Goal: Transaction & Acquisition: Obtain resource

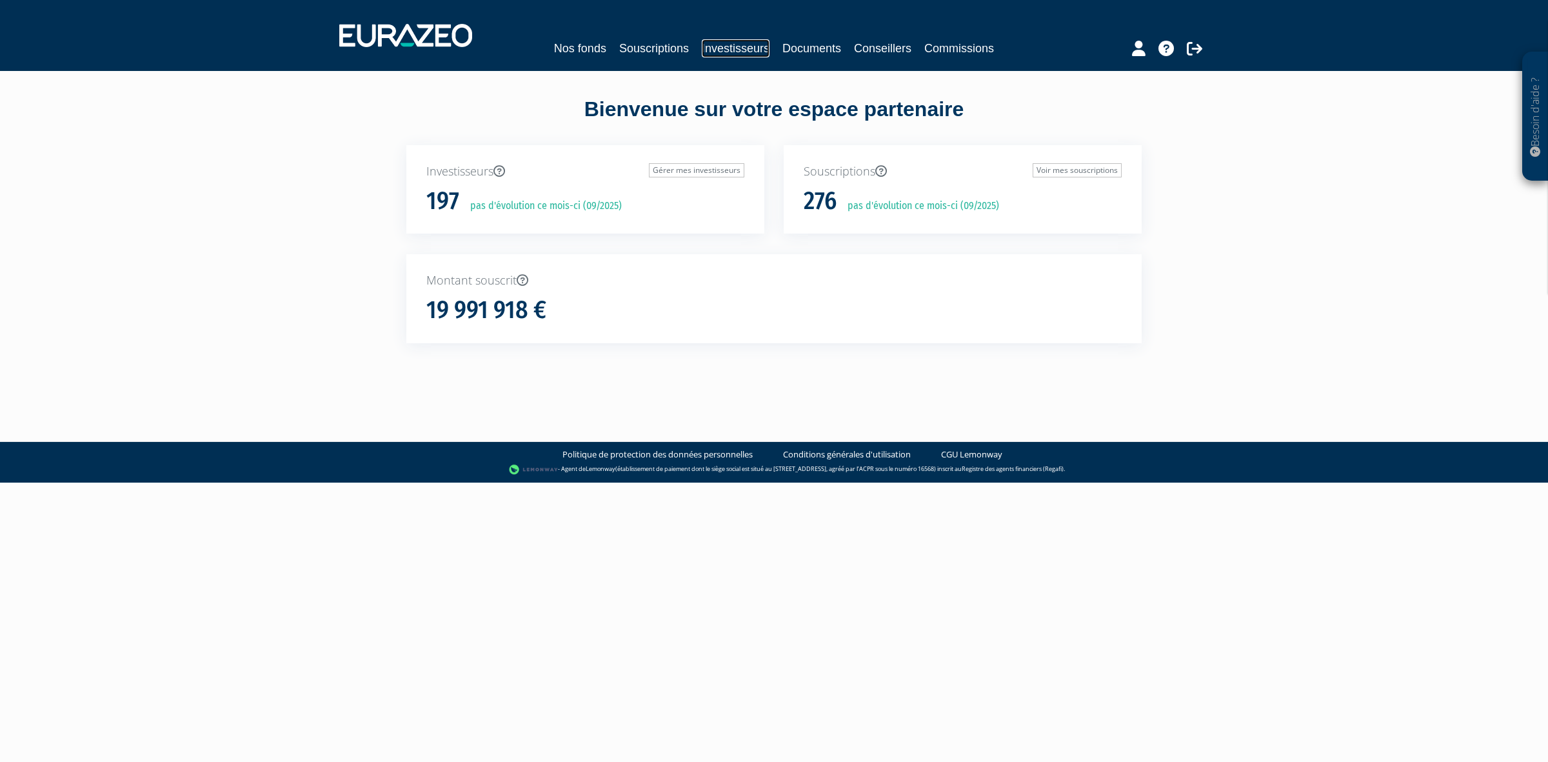
click at [749, 40] on link "Investisseurs" at bounding box center [736, 48] width 68 height 18
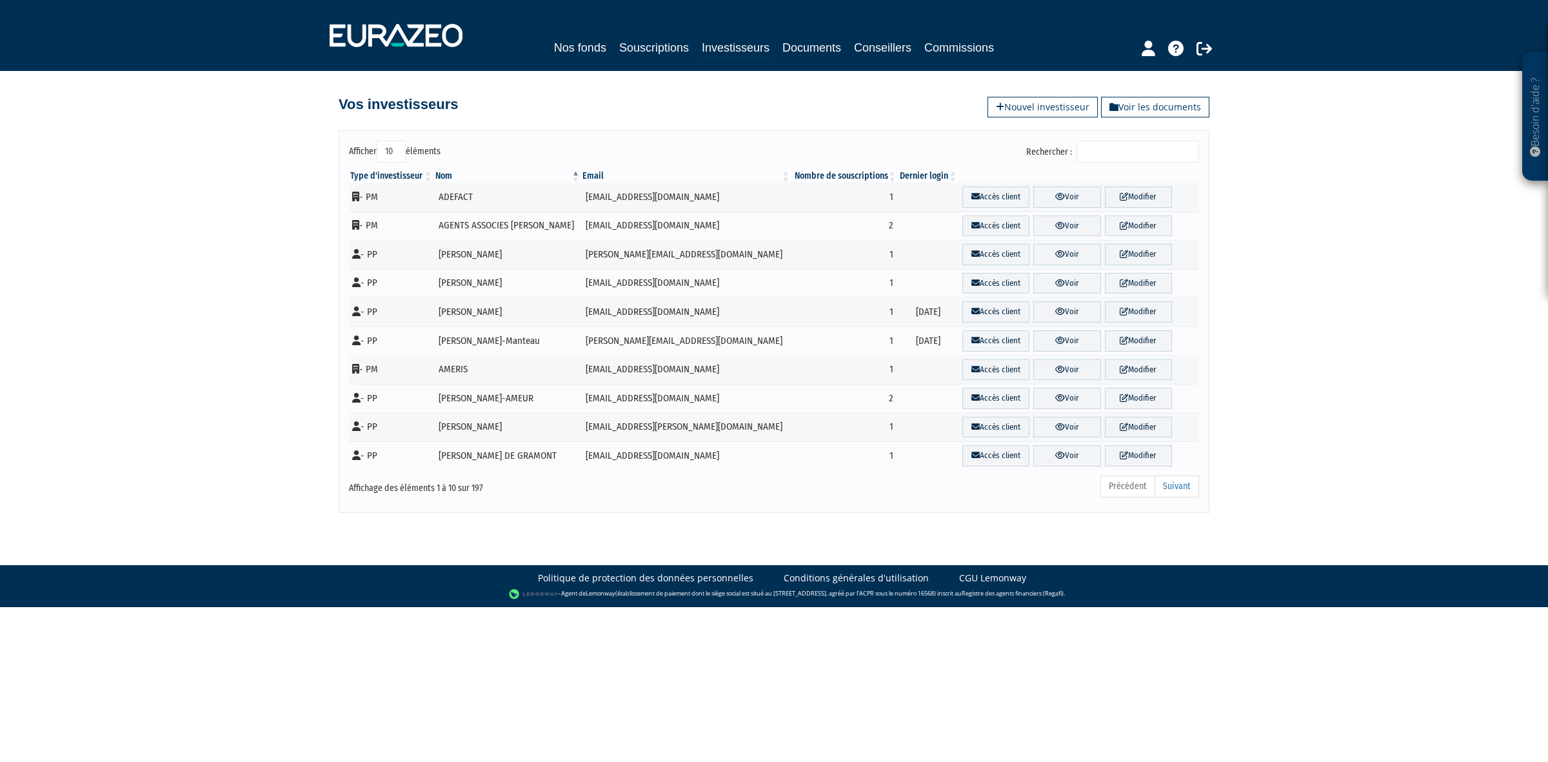
click at [1107, 142] on input "Rechercher :" at bounding box center [1137, 152] width 123 height 22
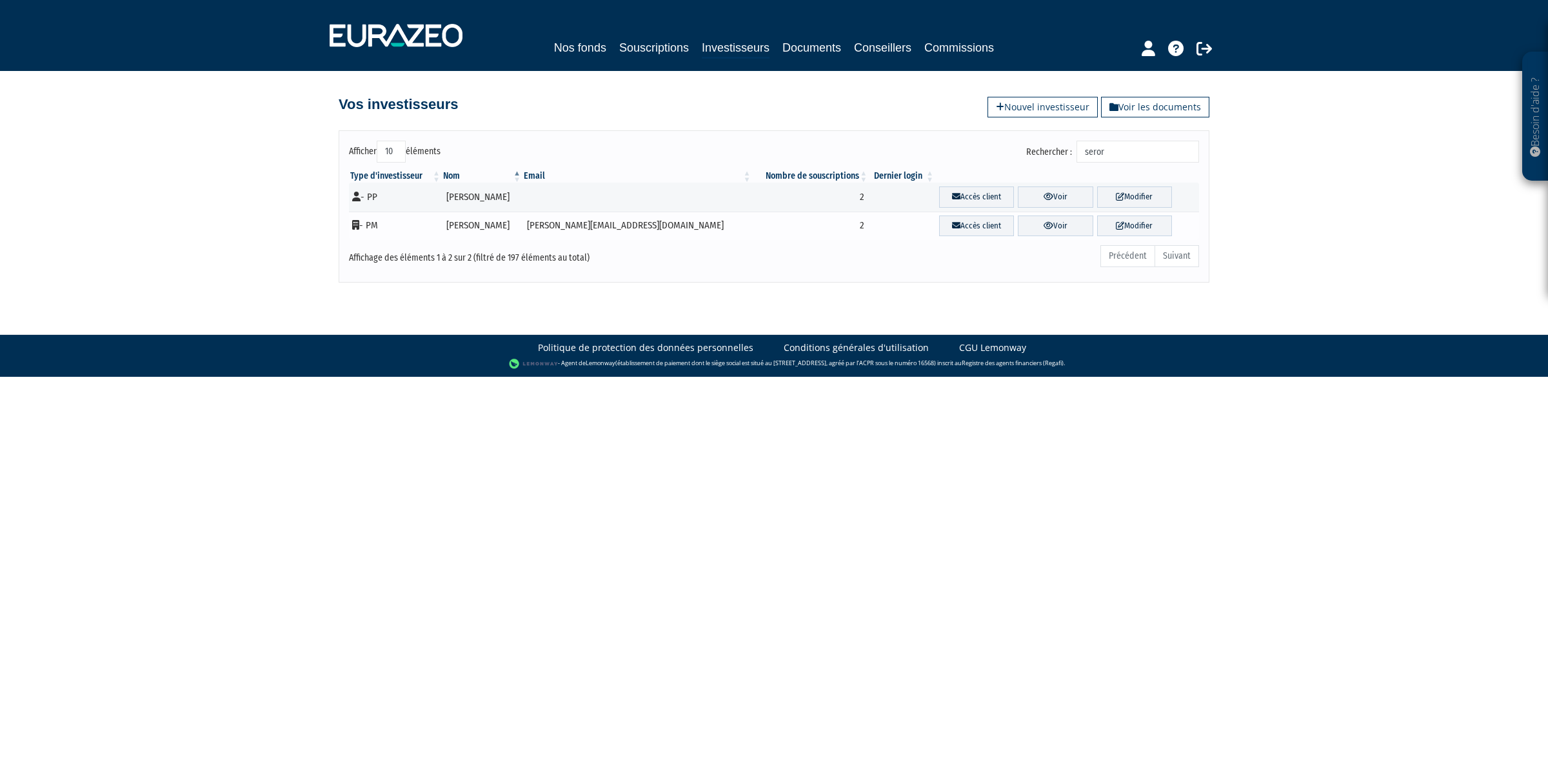
type input "seror"
click at [485, 220] on td "[PERSON_NAME]" at bounding box center [482, 226] width 81 height 29
click at [486, 226] on td "[PERSON_NAME]" at bounding box center [482, 226] width 81 height 29
click at [939, 223] on link "Accès client" at bounding box center [976, 225] width 75 height 21
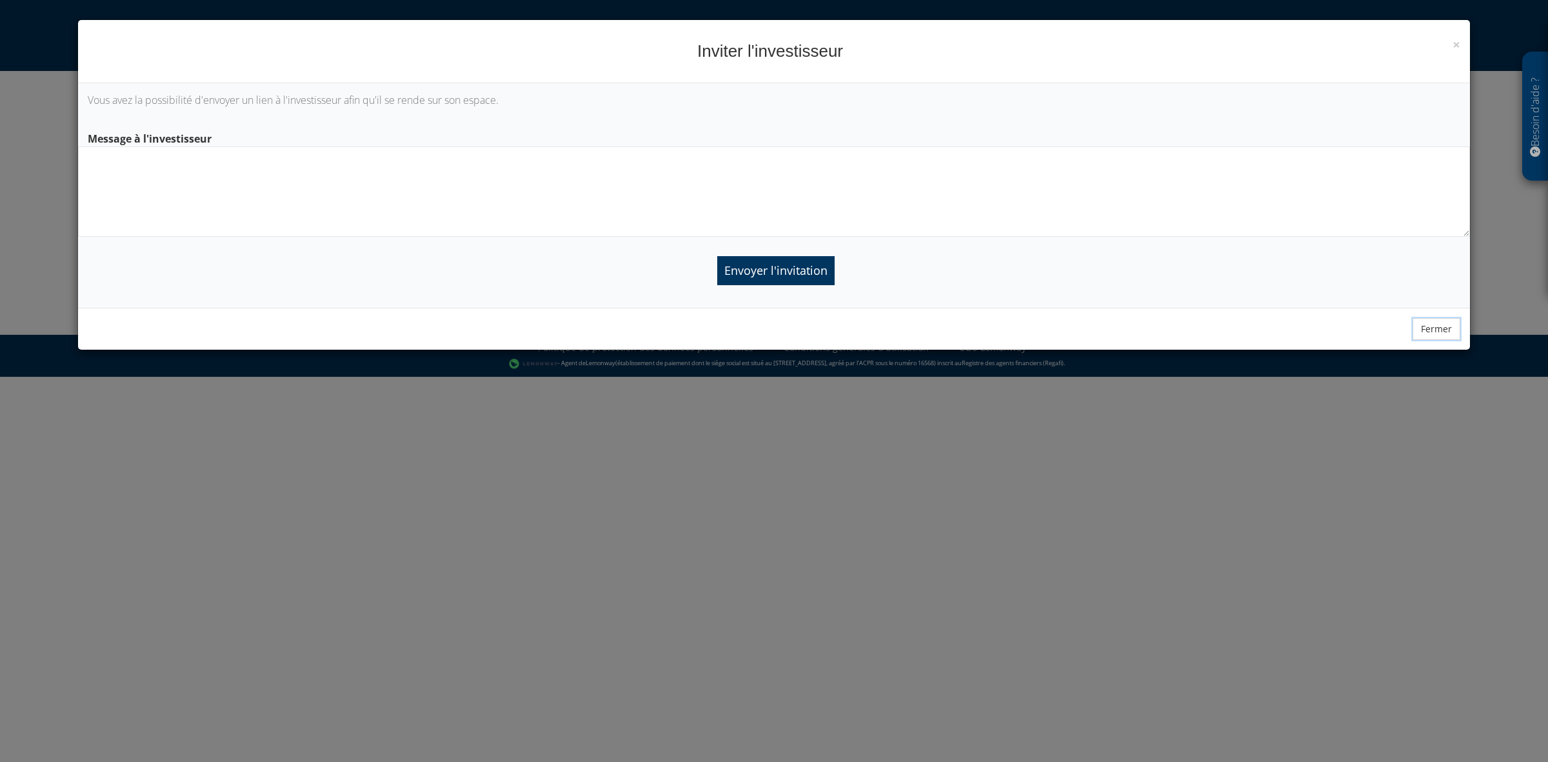
click at [1438, 320] on button "Fermer" at bounding box center [1436, 329] width 48 height 22
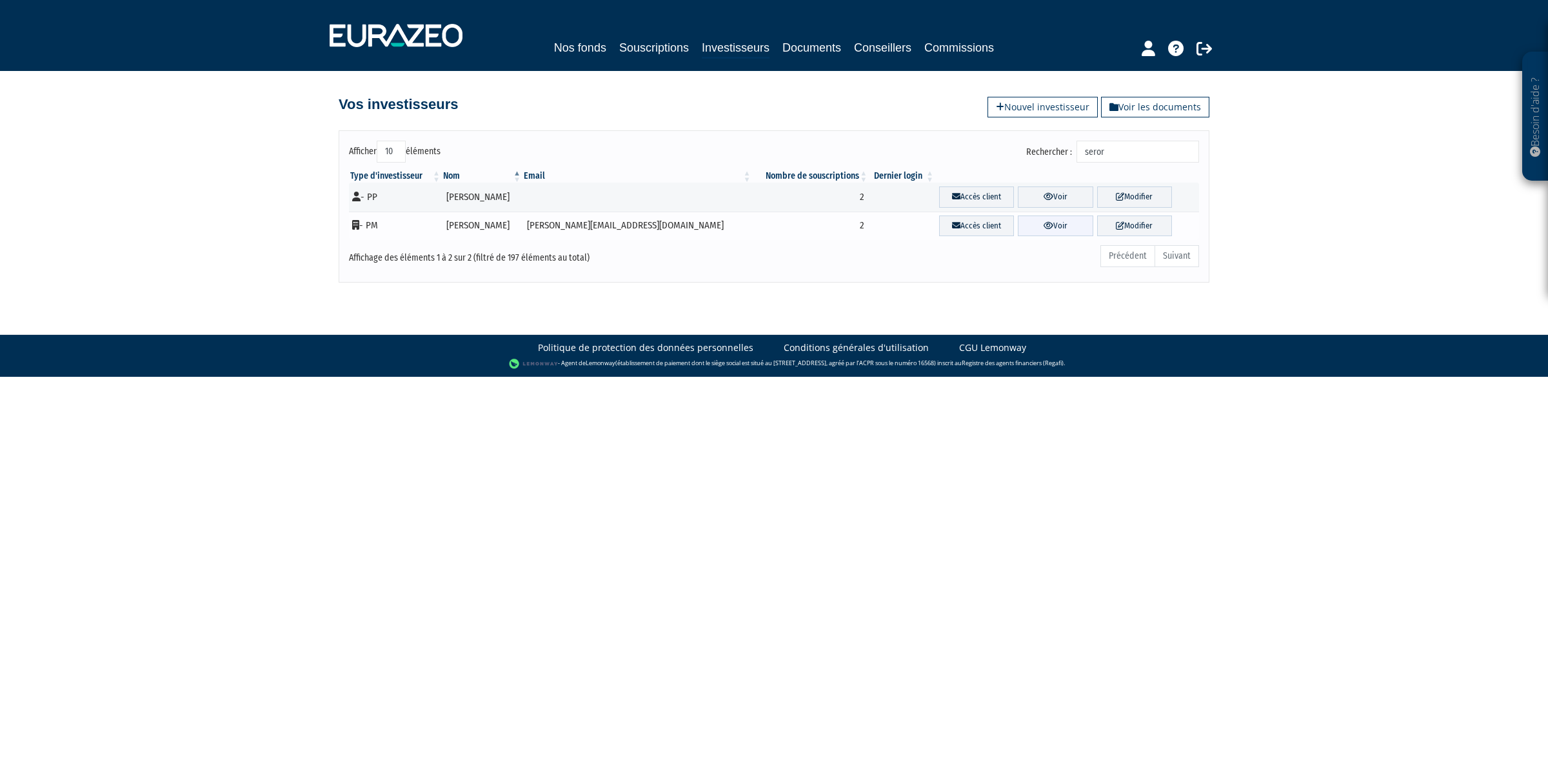
click at [1027, 224] on link "Voir" at bounding box center [1055, 225] width 75 height 21
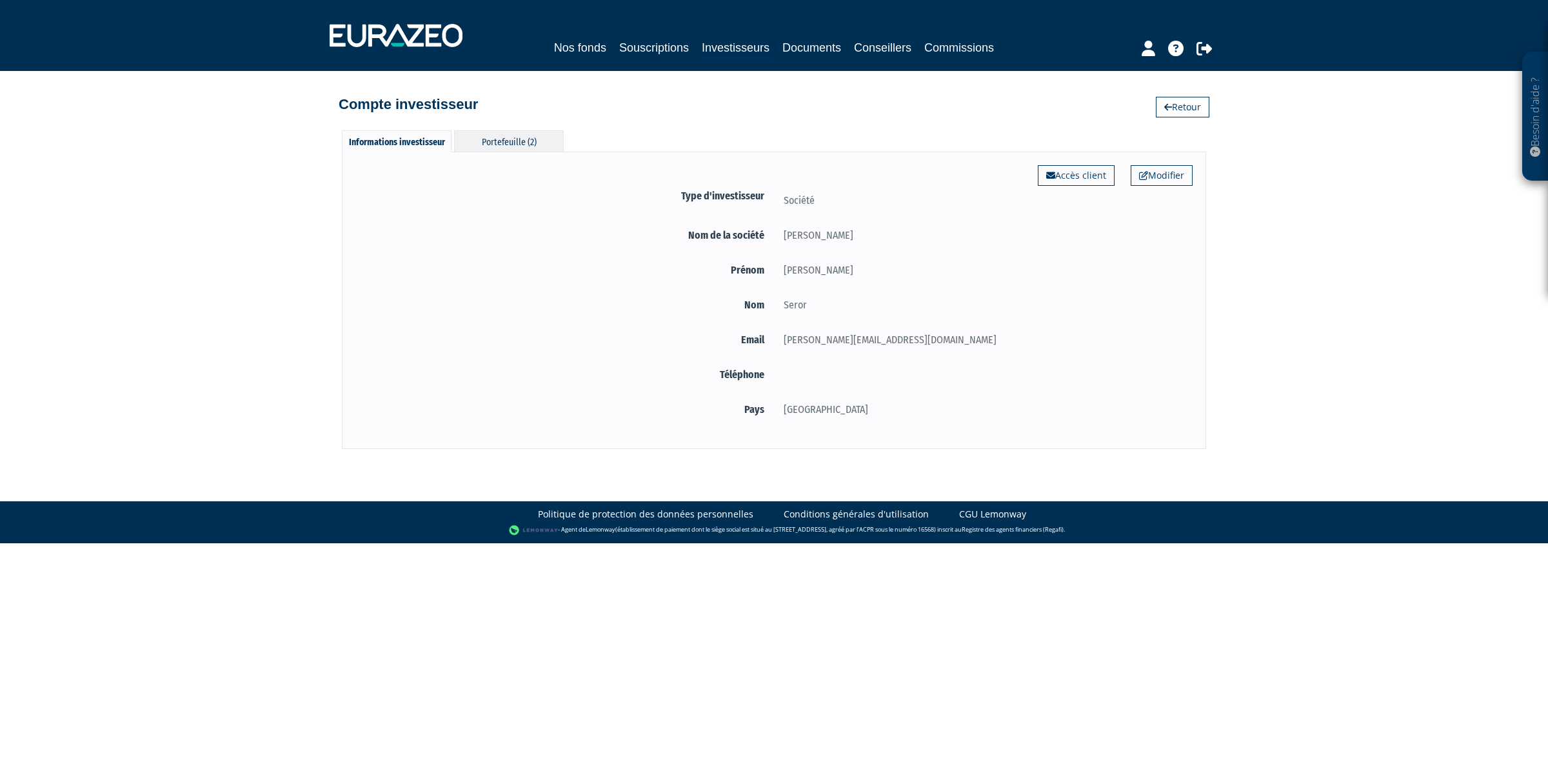
click at [527, 139] on div "Portefeuille (2)" at bounding box center [509, 140] width 110 height 21
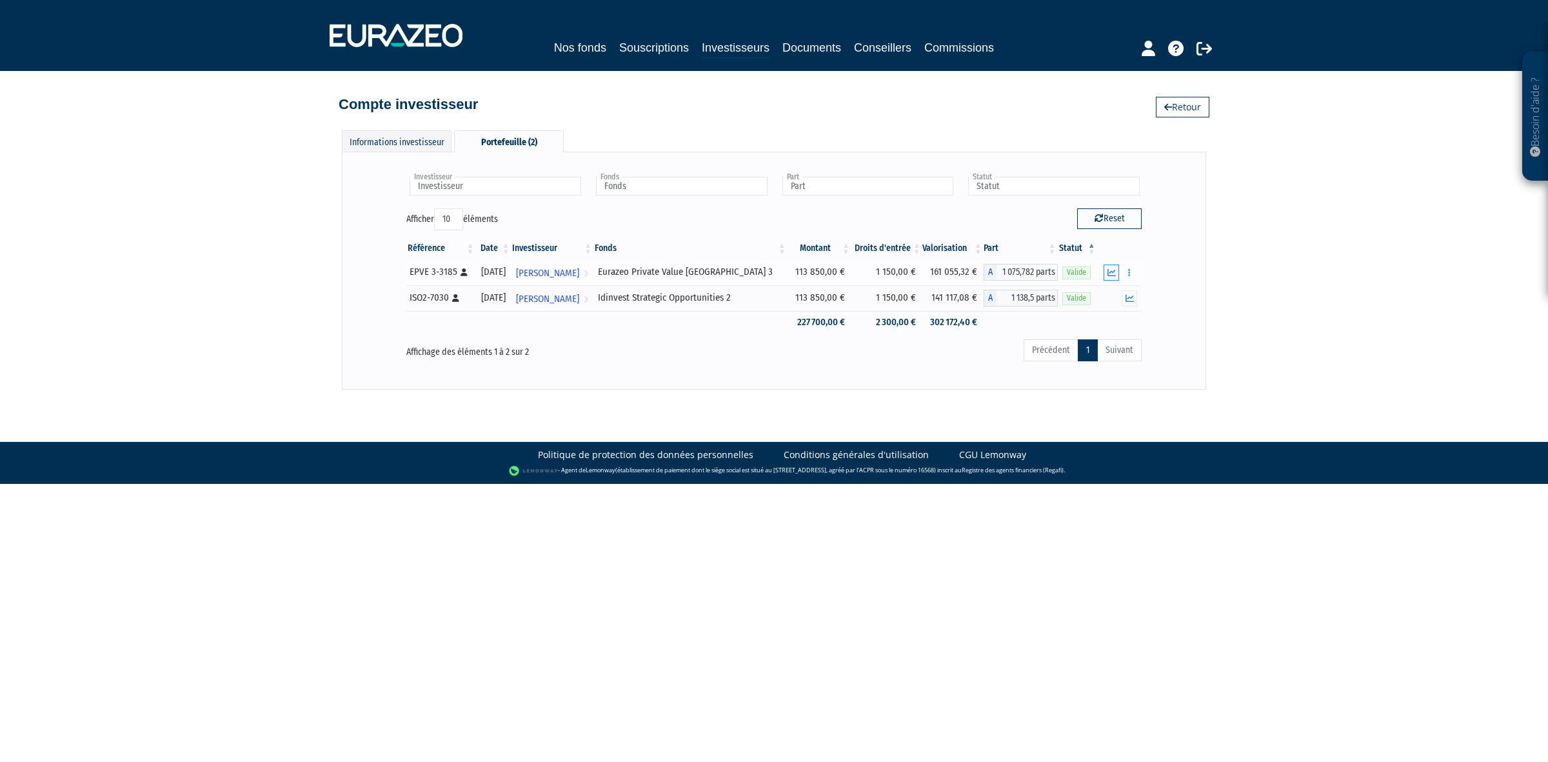
click at [1116, 272] on icon "button" at bounding box center [1111, 272] width 8 height 8
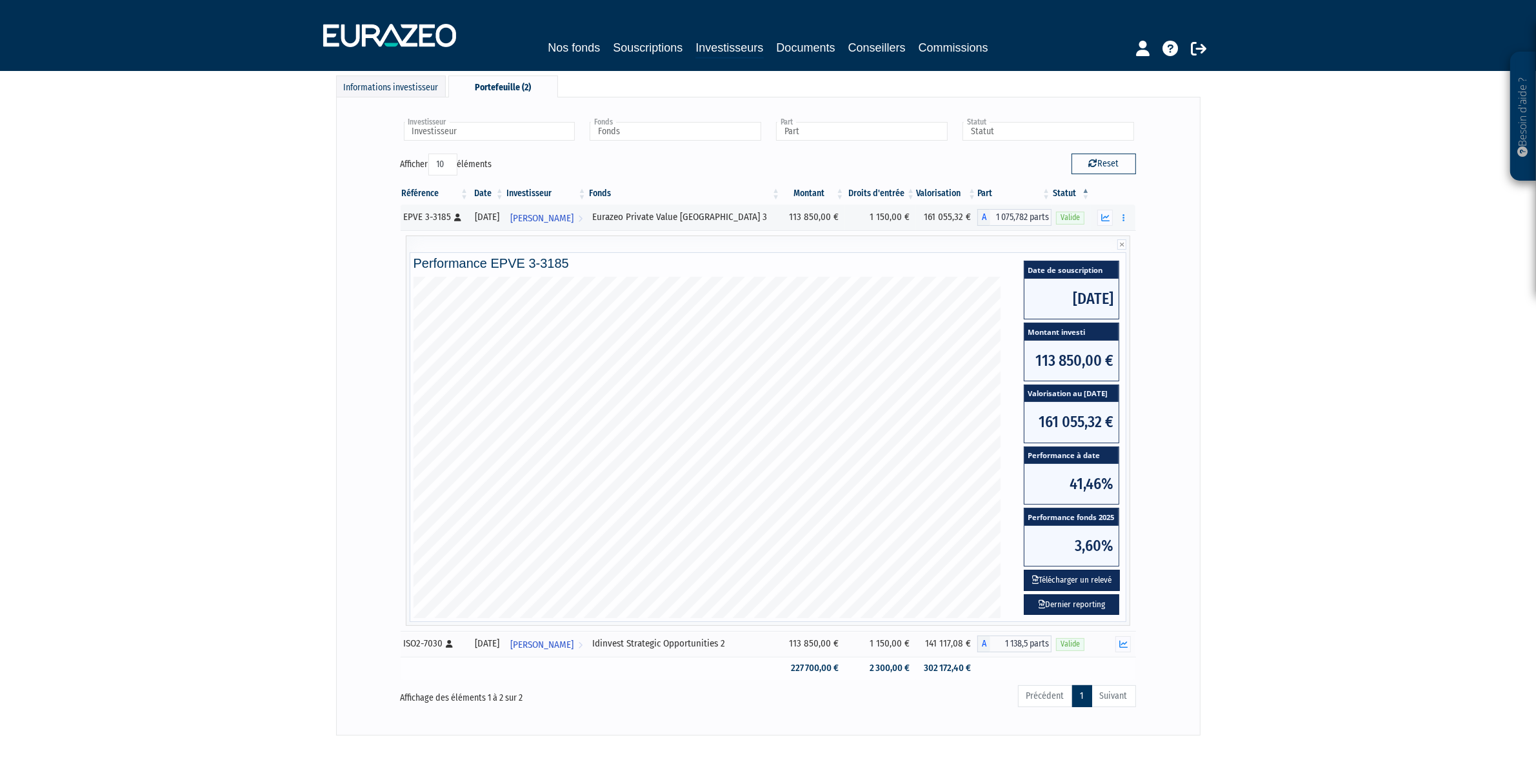
scroll to position [124, 0]
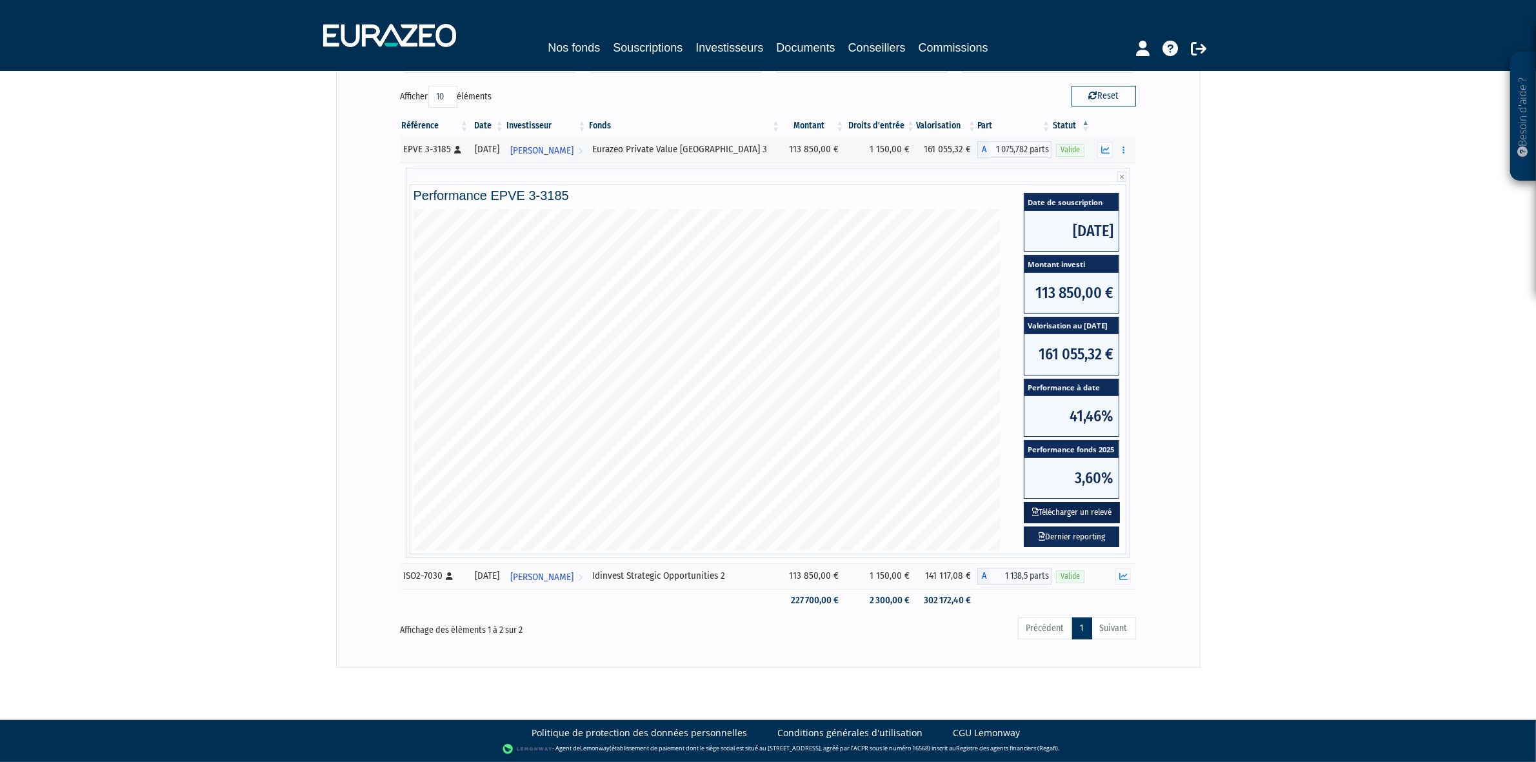
click at [1101, 508] on button "Télécharger un relevé" at bounding box center [1072, 512] width 96 height 21
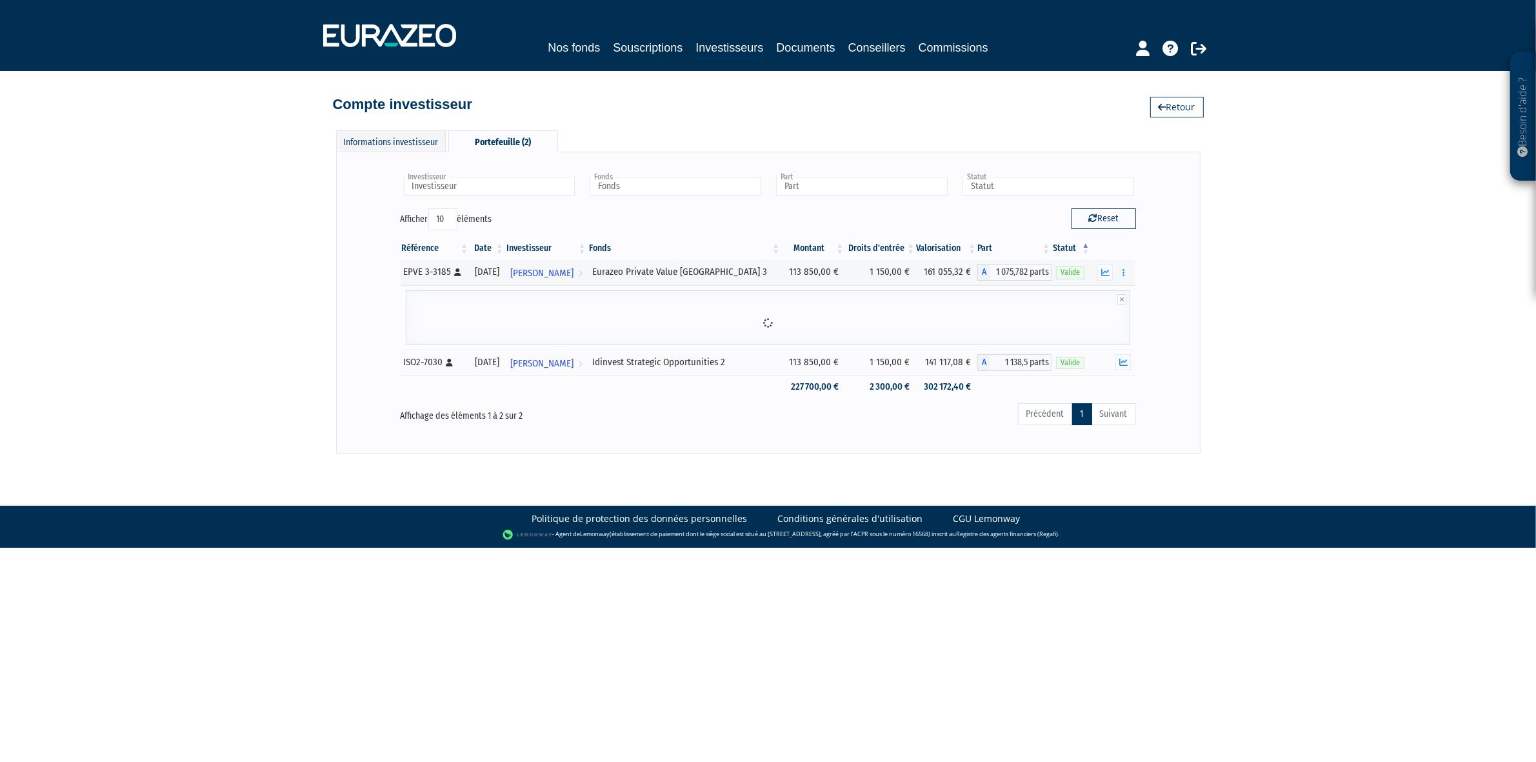
scroll to position [0, 0]
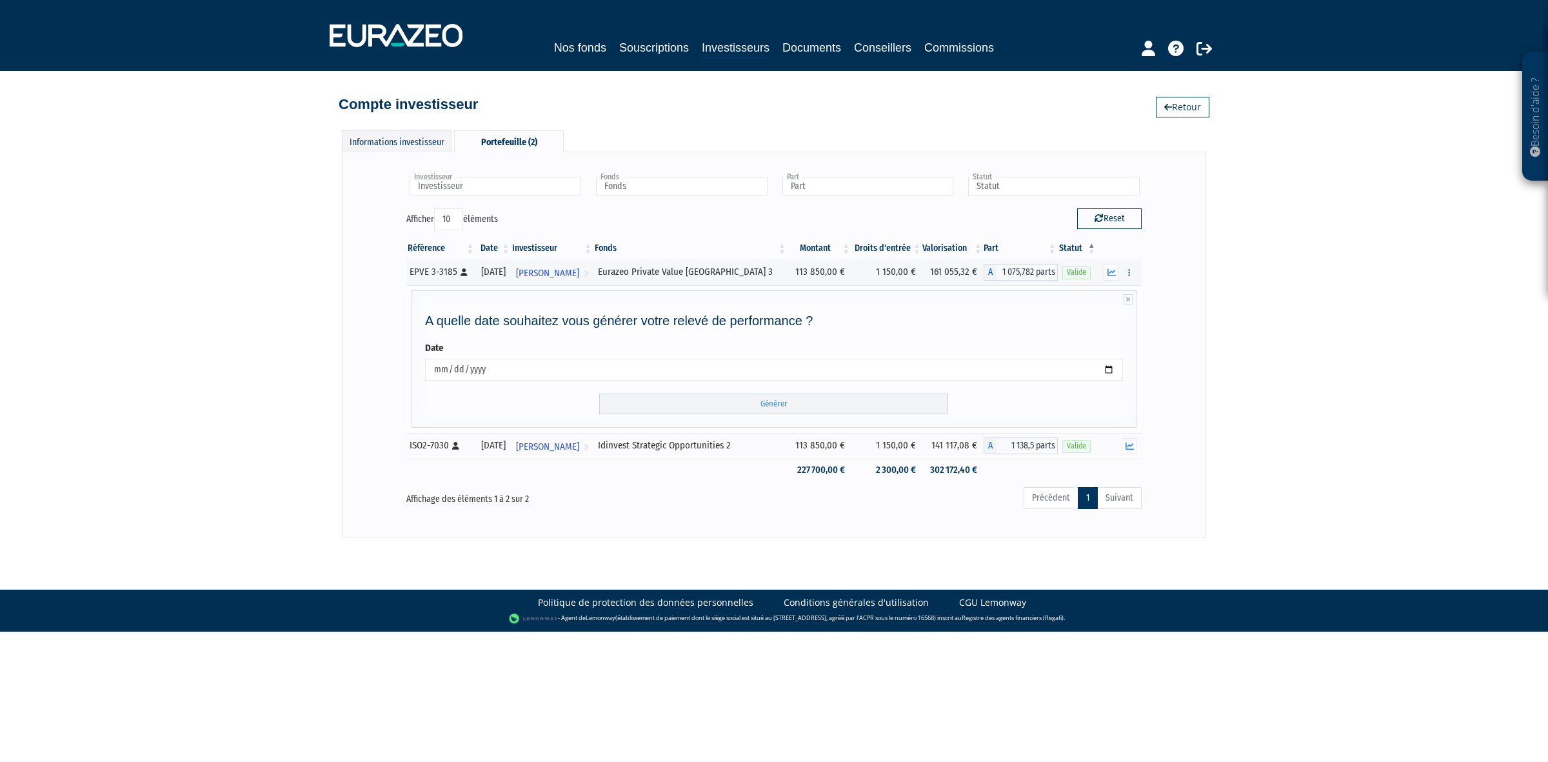
click at [455, 370] on input "2025-09-03" at bounding box center [774, 370] width 698 height 22
click at [430, 369] on input "2025-09-03" at bounding box center [774, 370] width 698 height 22
click at [436, 369] on input "2025-09-03" at bounding box center [774, 370] width 698 height 22
type input "2025-08-31"
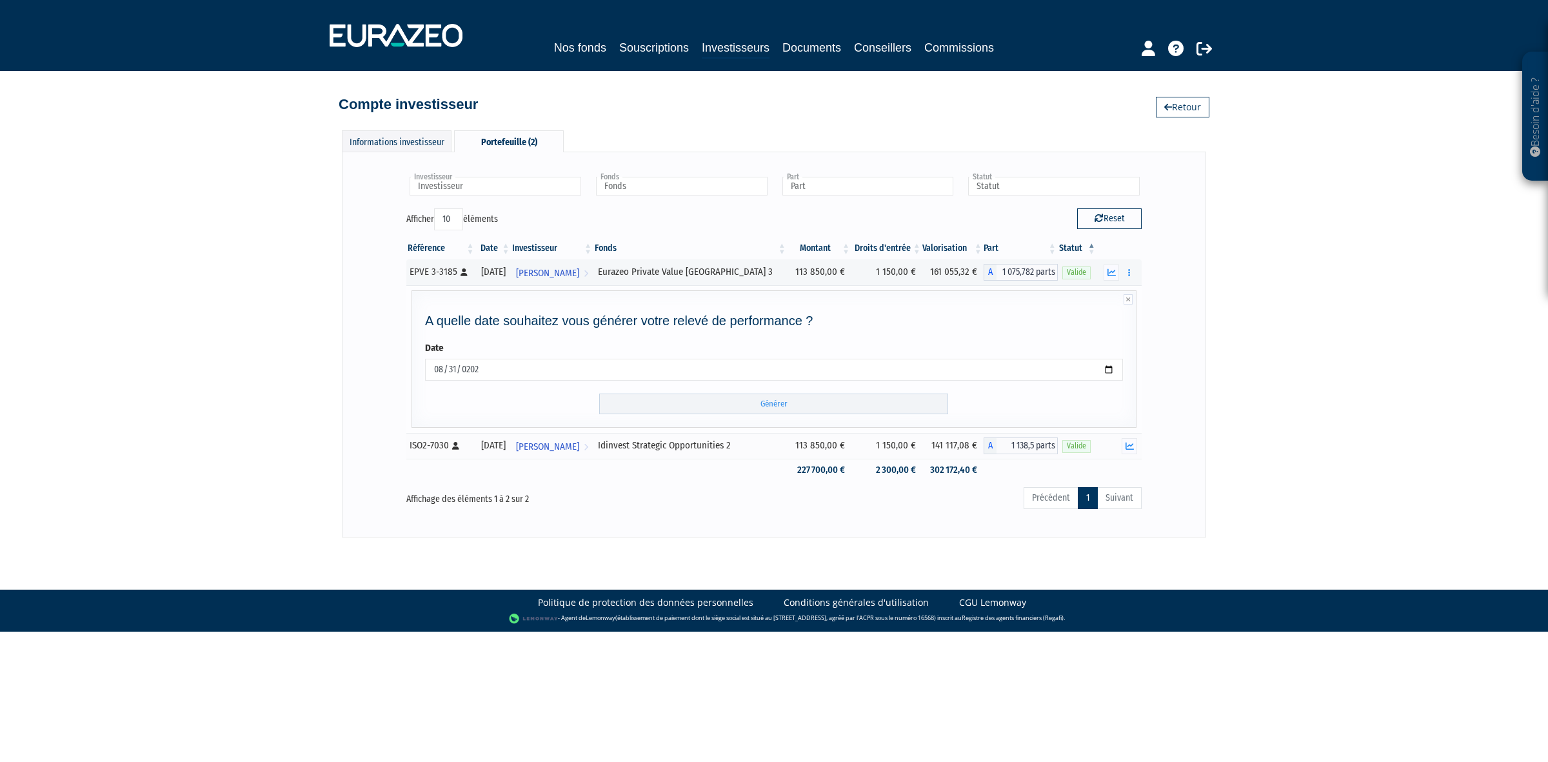
click at [448, 402] on form "Date 2025-08-31 Générer" at bounding box center [774, 377] width 698 height 73
click at [672, 393] on form "Date 2025-08-31 Générer" at bounding box center [774, 377] width 698 height 73
click at [672, 404] on input "Générer" at bounding box center [773, 403] width 349 height 21
click at [1126, 450] on icon "button" at bounding box center [1129, 446] width 8 height 8
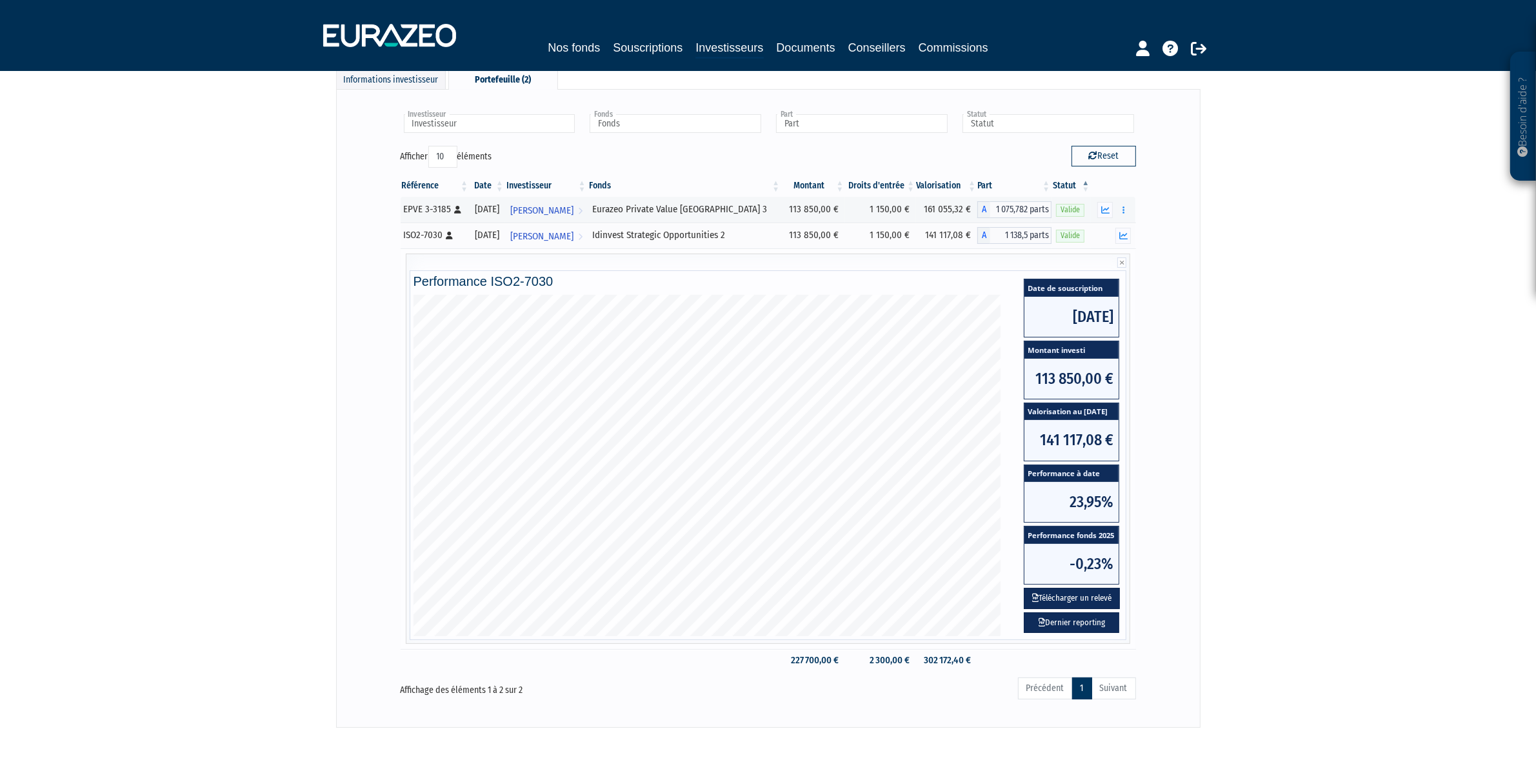
scroll to position [44, 0]
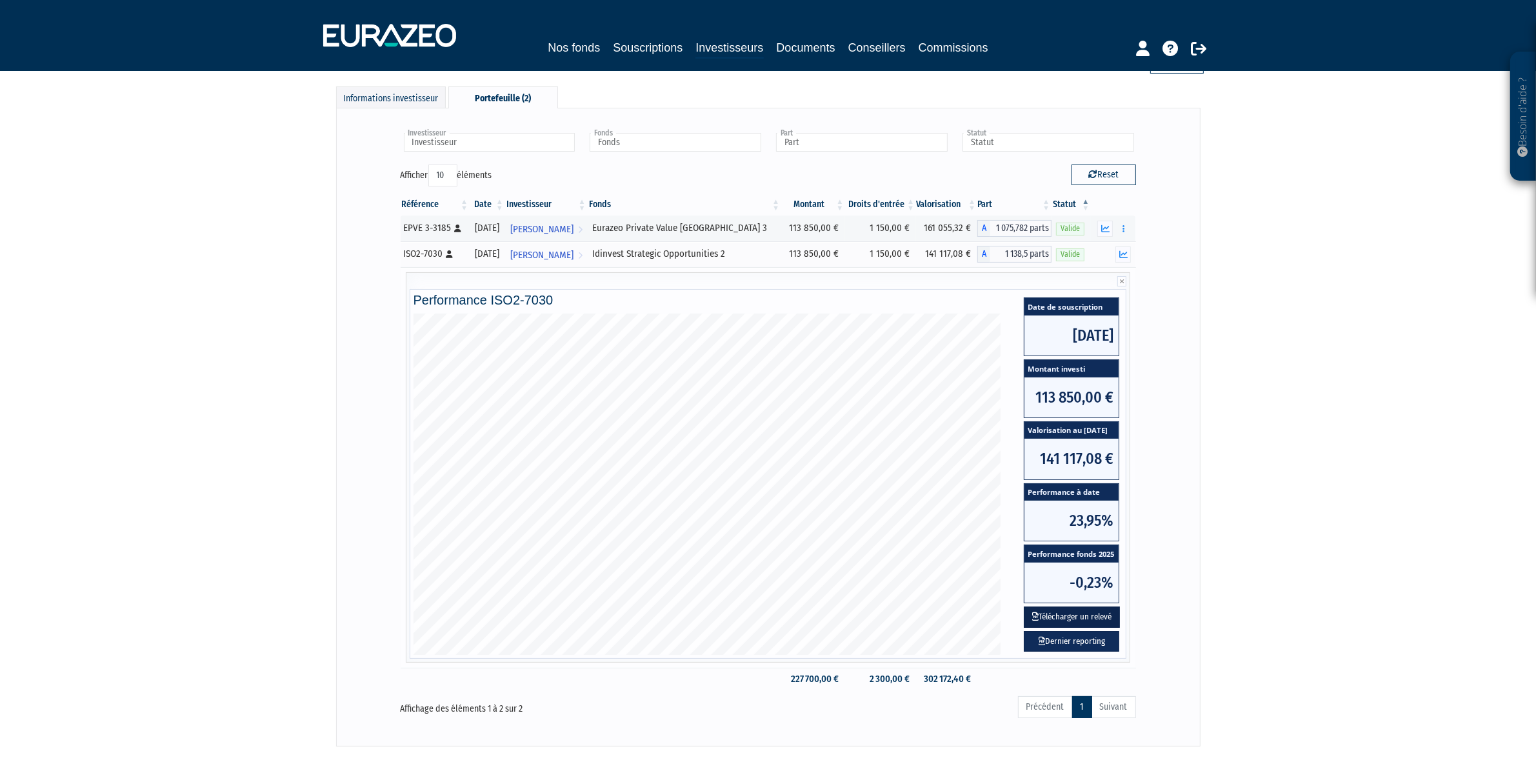
click at [1074, 621] on button "Télécharger un relevé" at bounding box center [1072, 616] width 96 height 21
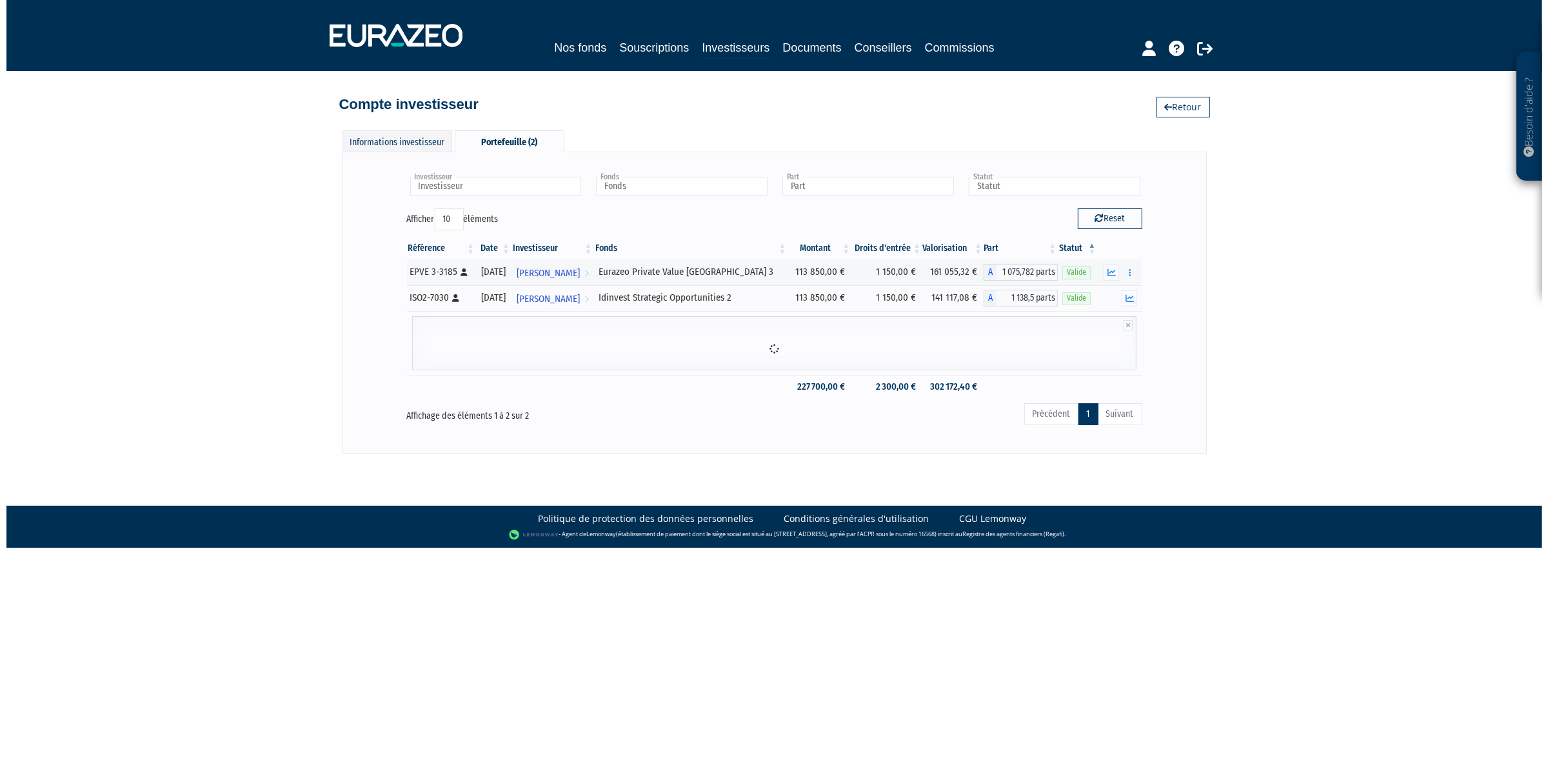
scroll to position [0, 0]
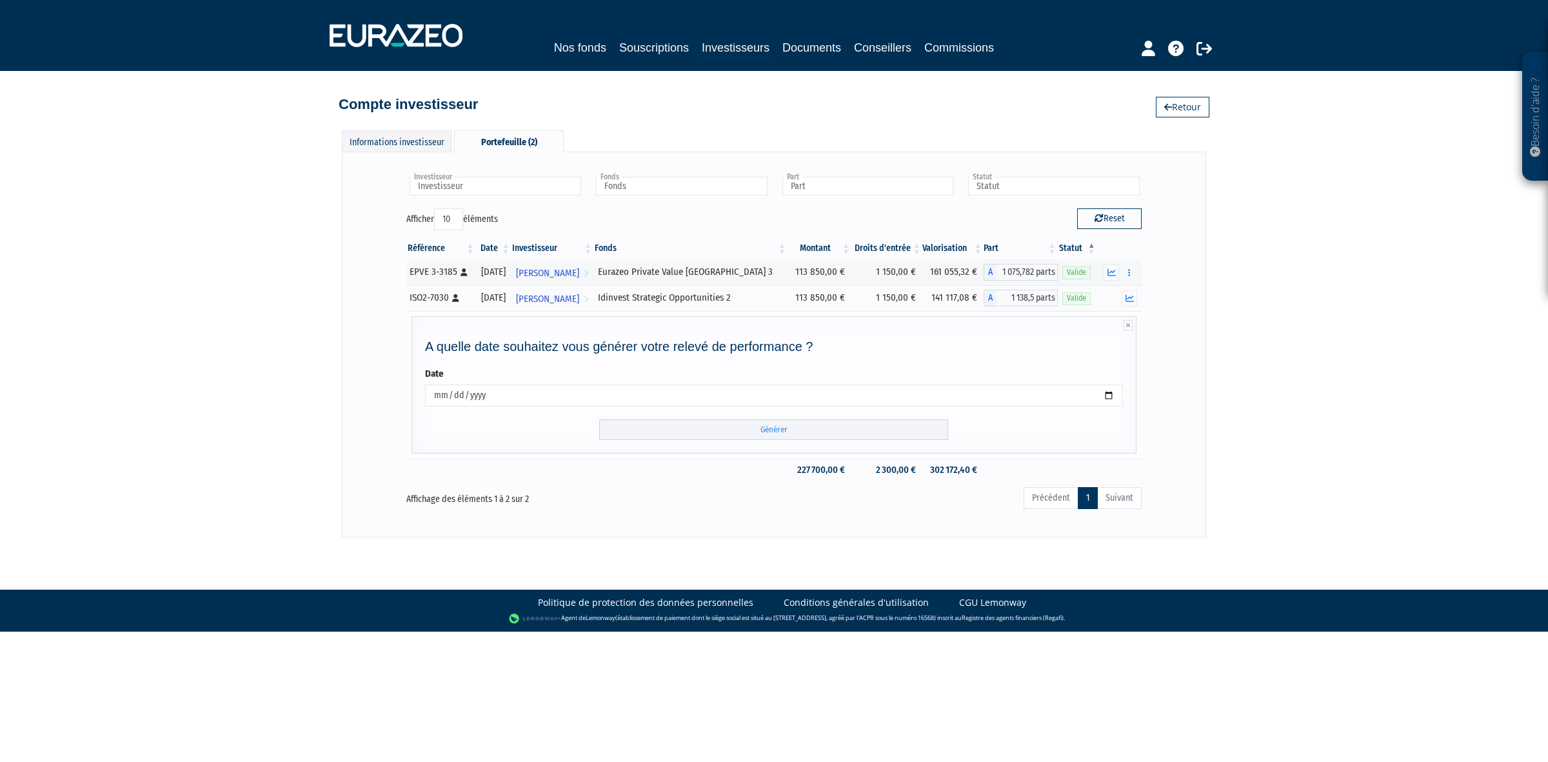
drag, startPoint x: 472, startPoint y: 378, endPoint x: 456, endPoint y: 397, distance: 24.7
click at [472, 378] on div "Date 2025-09-03" at bounding box center [774, 386] width 698 height 39
click at [452, 399] on input "2025-09-03" at bounding box center [774, 395] width 698 height 22
click at [435, 395] on input "2025-09-03" at bounding box center [774, 395] width 698 height 22
type input "2025-08-31"
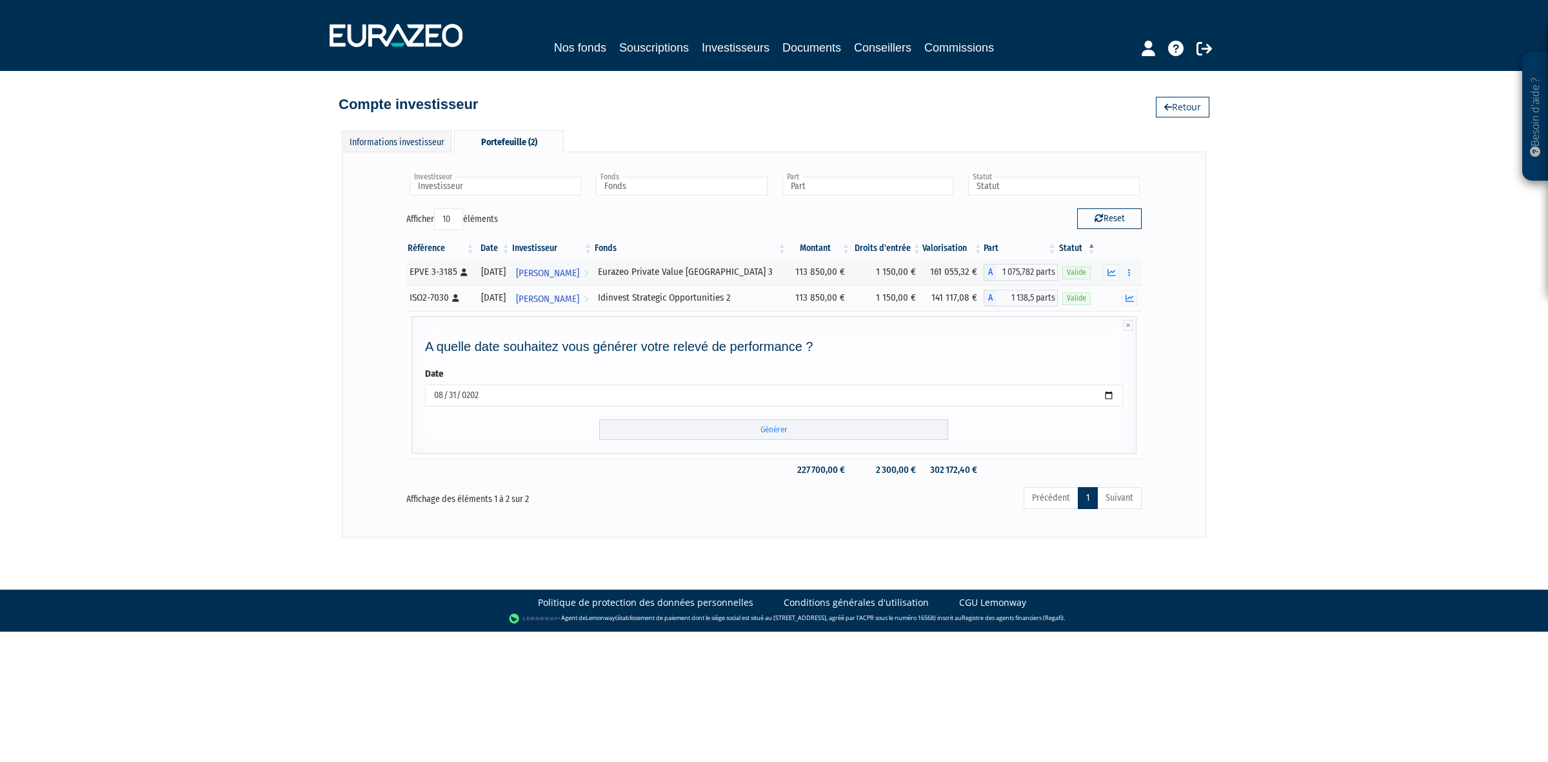
click at [466, 424] on form "Date 2025-08-31 Générer" at bounding box center [774, 403] width 698 height 73
click at [685, 430] on input "Générer" at bounding box center [773, 429] width 349 height 21
